Goal: Obtain resource: Download file/media

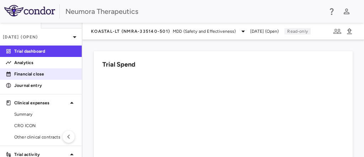
scroll to position [85, 0]
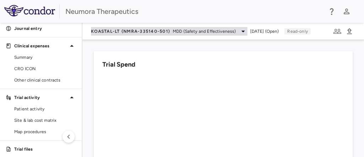
click at [245, 30] on icon at bounding box center [243, 31] width 9 height 9
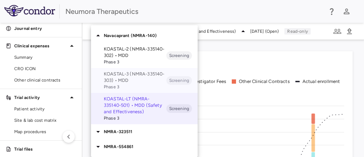
click at [119, 76] on p "KOASTAL-3 (NMRA-335140-303) • MDD" at bounding box center [135, 77] width 63 height 13
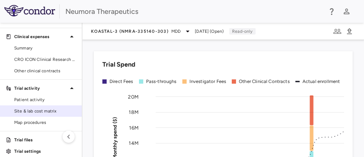
scroll to position [99, 0]
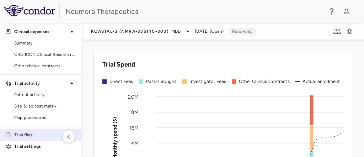
click at [29, 132] on p "Trial files" at bounding box center [45, 134] width 62 height 6
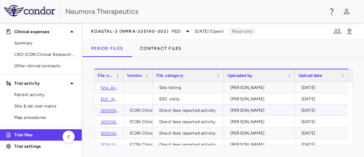
scroll to position [61, 0]
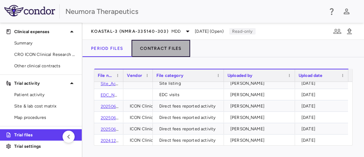
click at [157, 46] on button "Contract Files" at bounding box center [160, 48] width 59 height 17
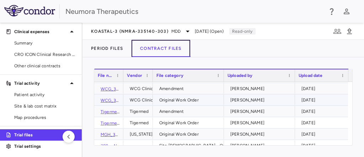
scroll to position [85, 0]
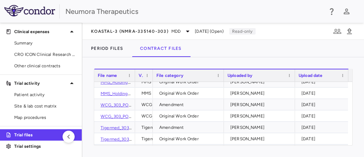
drag, startPoint x: 123, startPoint y: 70, endPoint x: 134, endPoint y: 71, distance: 11.8
click at [134, 71] on div at bounding box center [134, 75] width 3 height 12
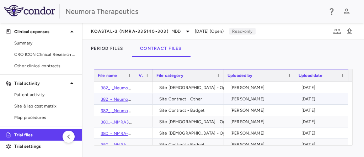
scroll to position [0, 0]
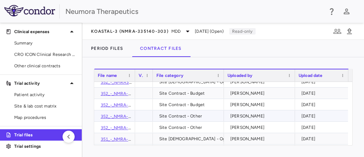
click at [112, 115] on link "352_-_NMRA-335140-303_US_Cenexel_HRI_Blanchard_Budget_7Dec23_Final_Condor_backu…" at bounding box center [197, 116] width 193 height 5
